Goal: Information Seeking & Learning: Learn about a topic

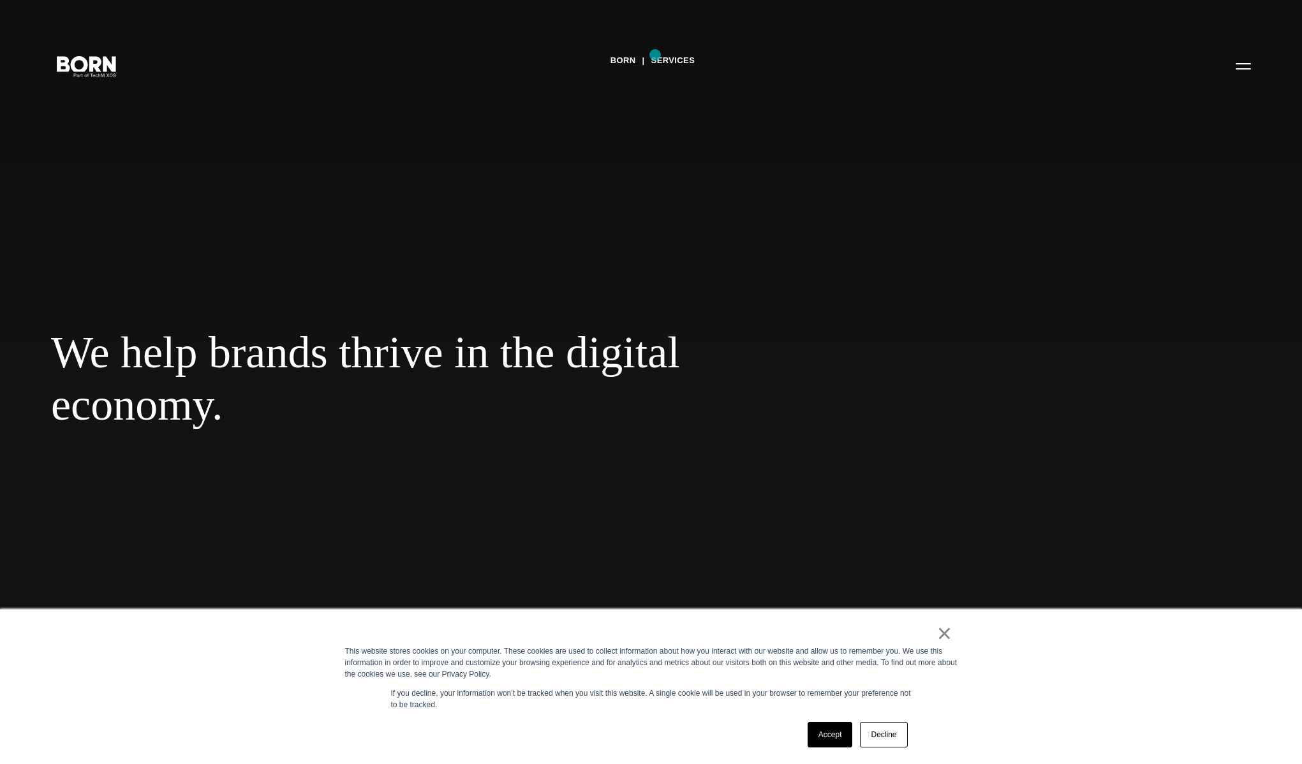
scroll to position [855, 0]
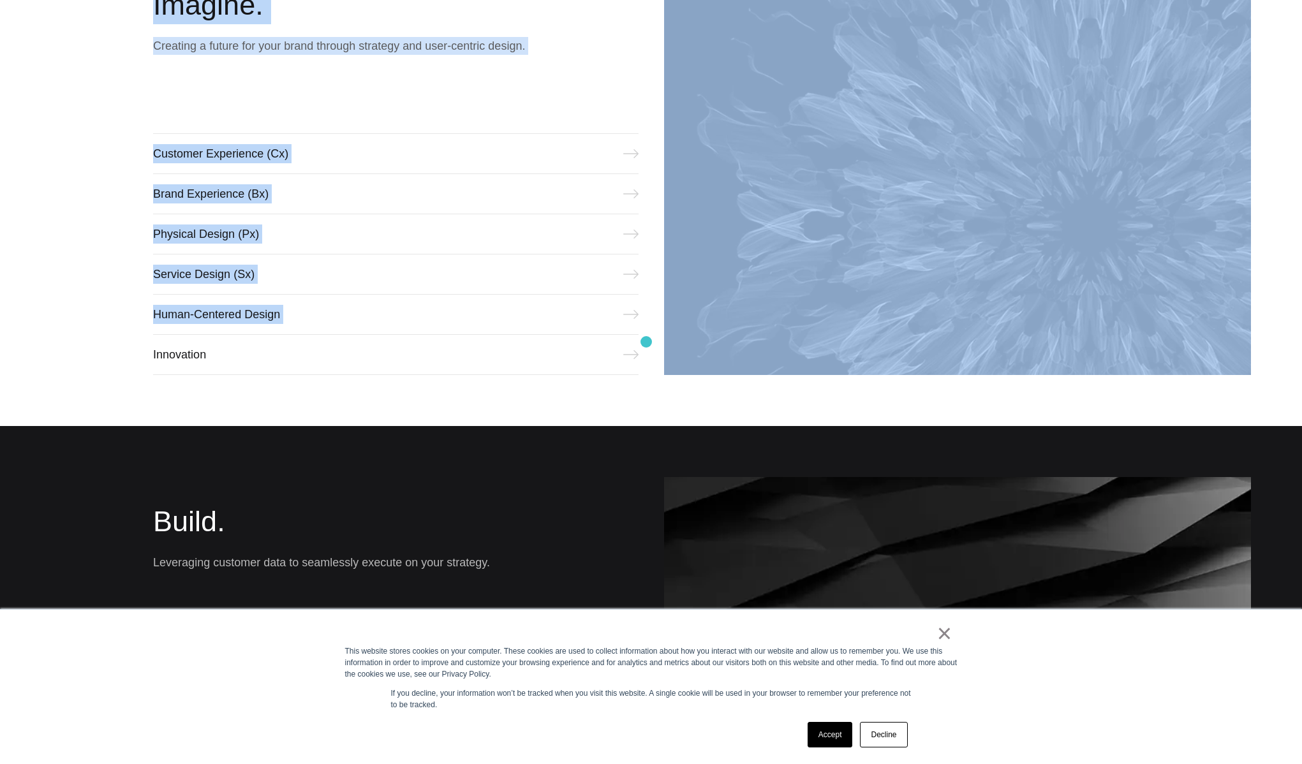
drag, startPoint x: 0, startPoint y: 0, endPoint x: 646, endPoint y: 342, distance: 731.2
click at [646, 342] on div "Imagine. Creating a future for your brand through strategy and user-centric des…" at bounding box center [651, 167] width 1302 height 517
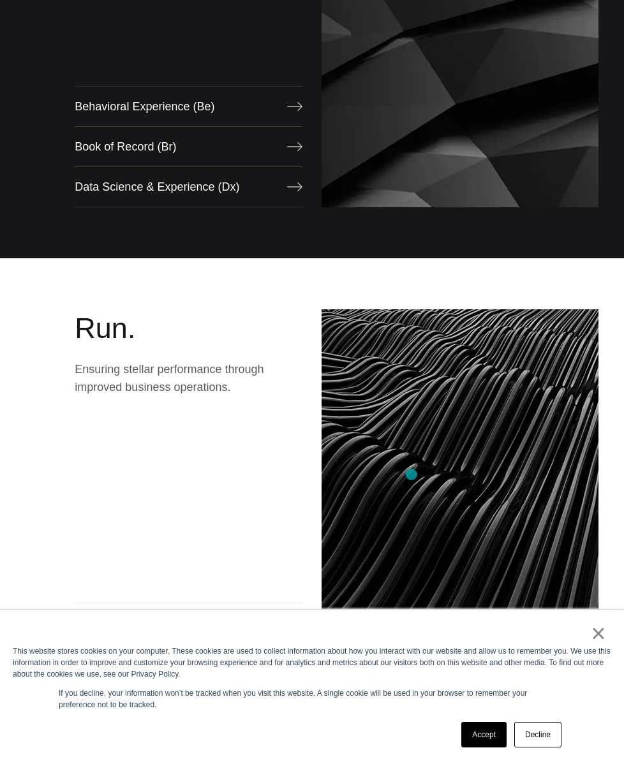
scroll to position [1768, 0]
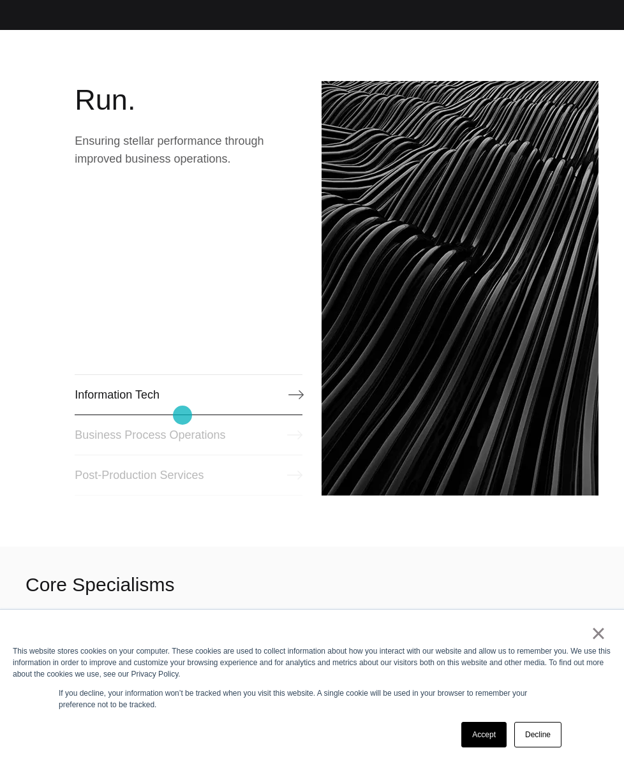
click at [168, 411] on link "Information Tech" at bounding box center [189, 394] width 228 height 41
